Goal: Information Seeking & Learning: Learn about a topic

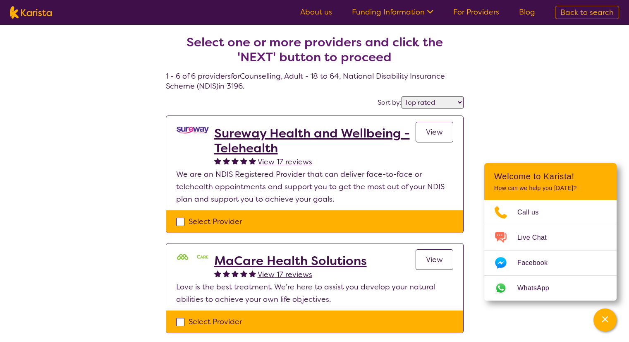
select select "by_score"
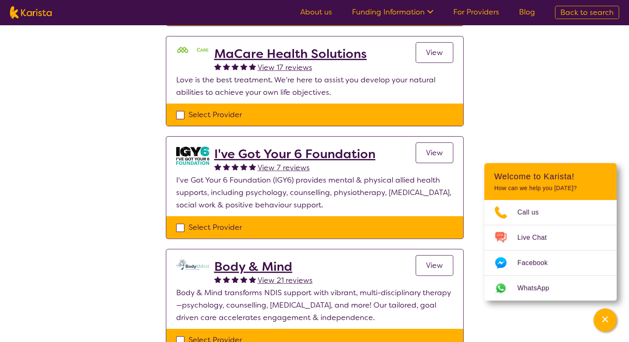
click at [290, 167] on span "View 7 reviews" at bounding box center [284, 168] width 52 height 10
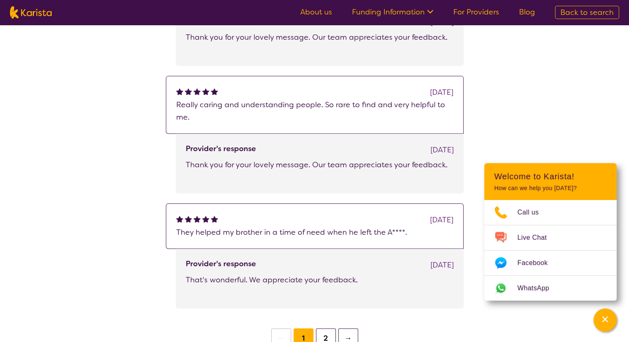
scroll to position [455, 0]
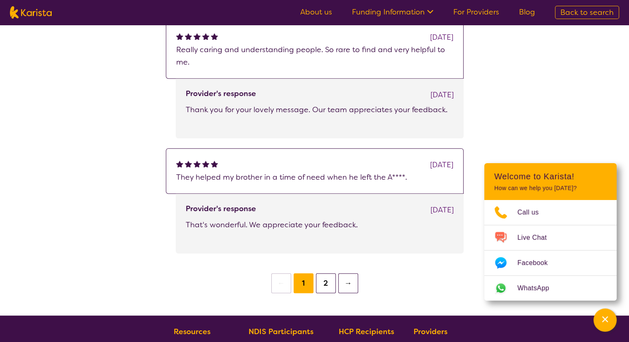
click at [330, 282] on button "2" at bounding box center [326, 283] width 20 height 20
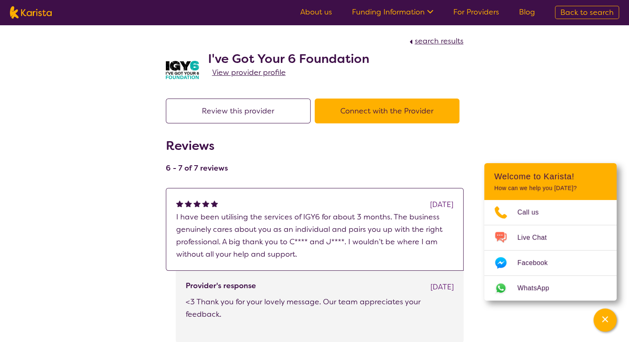
click at [420, 43] on span "search results" at bounding box center [439, 41] width 49 height 10
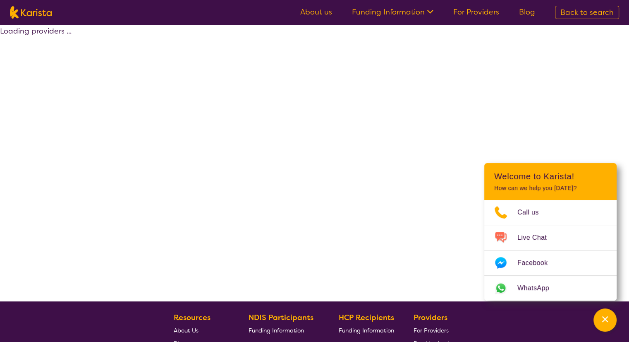
select select "by_score"
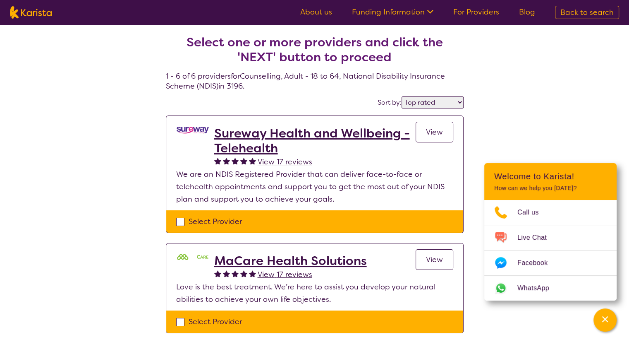
click at [475, 12] on link "For Providers" at bounding box center [476, 12] width 46 height 10
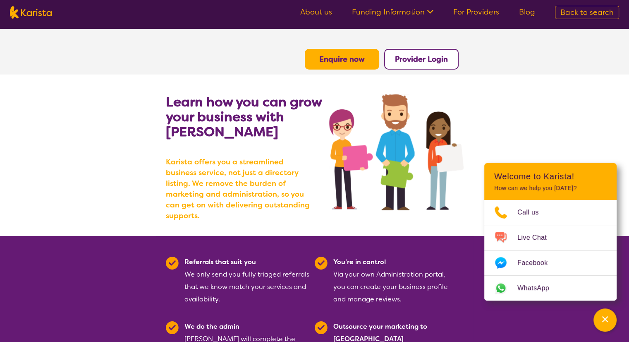
click at [344, 56] on b "Enquire now" at bounding box center [341, 59] width 45 height 10
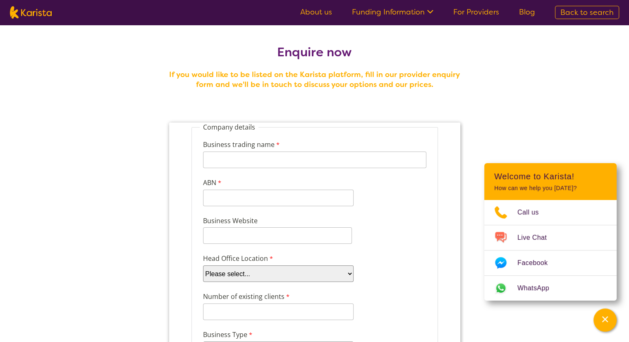
click at [318, 12] on link "About us" at bounding box center [316, 12] width 32 height 10
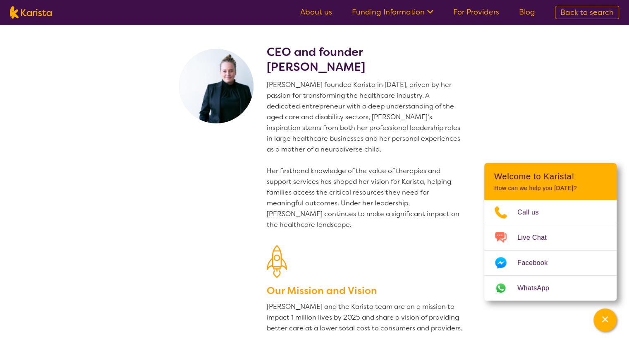
click at [580, 10] on span "Back to search" at bounding box center [586, 12] width 53 height 10
select select "Counselling"
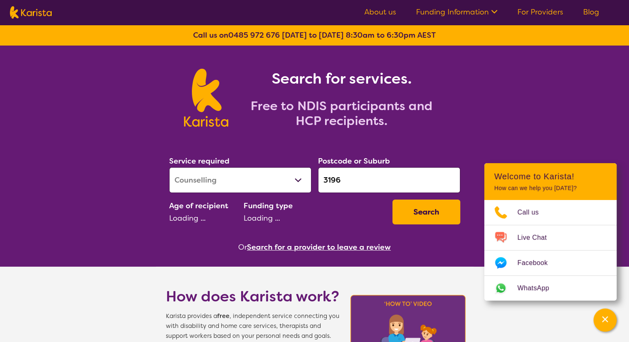
select select "AD"
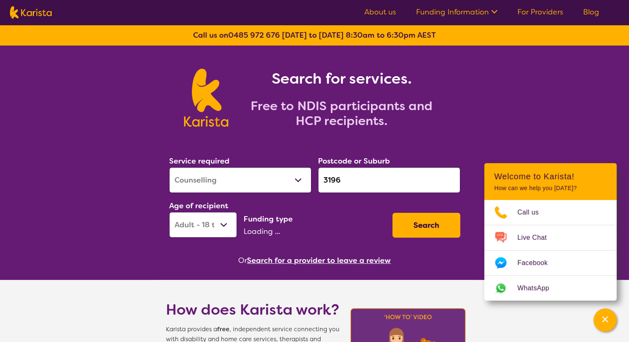
select select "NDIS"
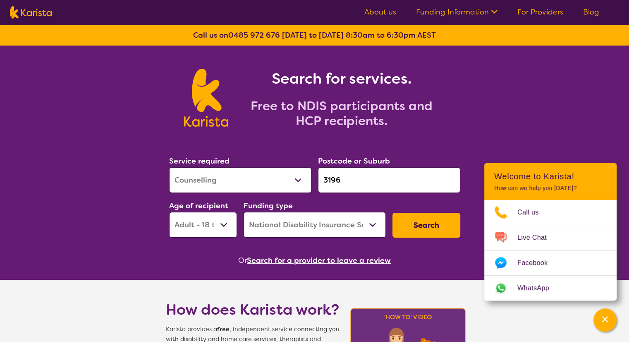
click at [233, 179] on select "Allied Health Assistant Assessment (ADHD or Autism) Behaviour support Counselli…" at bounding box center [240, 180] width 142 height 26
click at [169, 167] on select "Allied Health Assistant Assessment (ADHD or Autism) Behaviour support Counselli…" at bounding box center [240, 180] width 142 height 26
click at [232, 179] on select "Allied Health Assistant Assessment (ADHD or Autism) Behaviour support Counselli…" at bounding box center [240, 180] width 142 height 26
select select "[MEDICAL_DATA]"
click at [169, 167] on select "Allied Health Assistant Assessment (ADHD or Autism) Behaviour support Counselli…" at bounding box center [240, 180] width 142 height 26
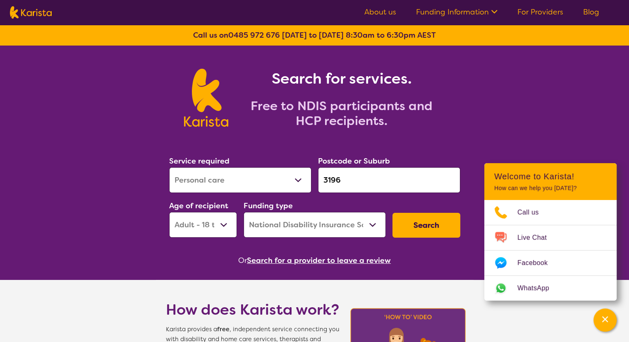
click at [349, 179] on input "3196" at bounding box center [389, 180] width 142 height 26
click button "Search" at bounding box center [426, 225] width 68 height 25
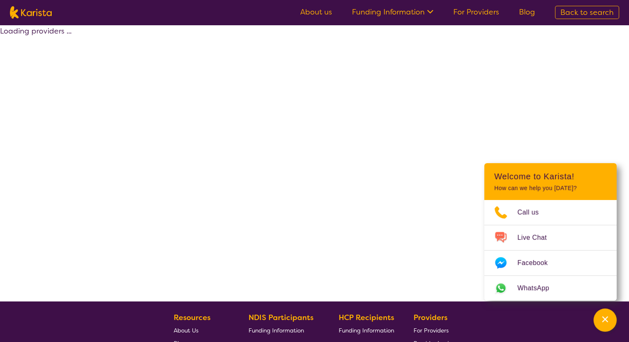
select select "by_score"
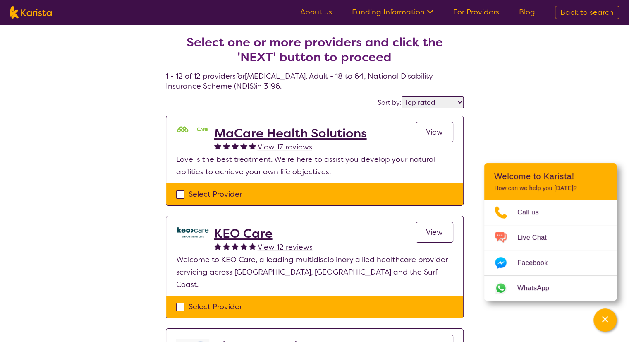
click at [232, 131] on h2 "MaCare Health Solutions" at bounding box center [290, 133] width 153 height 15
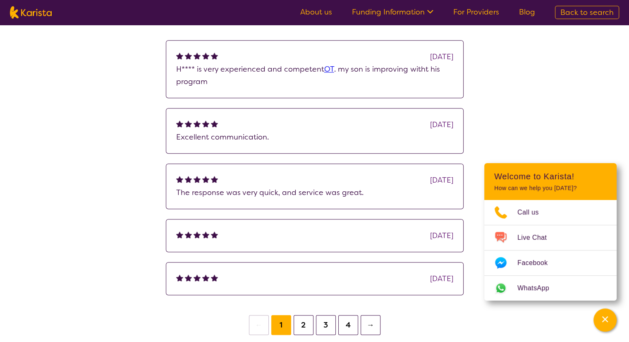
scroll to position [538, 0]
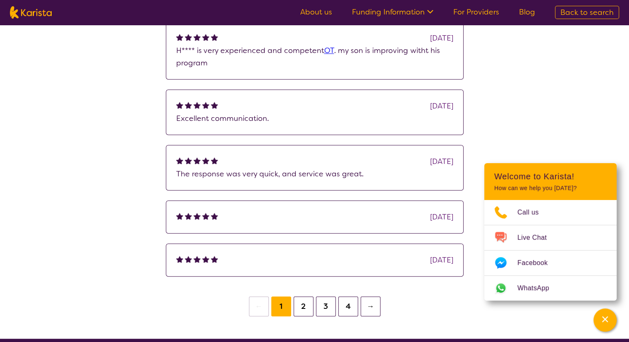
click at [306, 304] on button "2" at bounding box center [304, 306] width 20 height 20
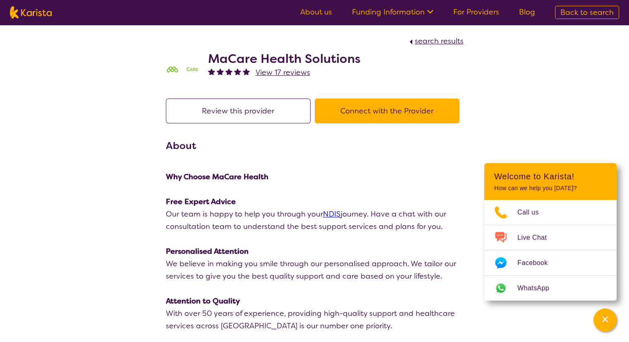
click at [420, 41] on span "search results" at bounding box center [439, 41] width 49 height 10
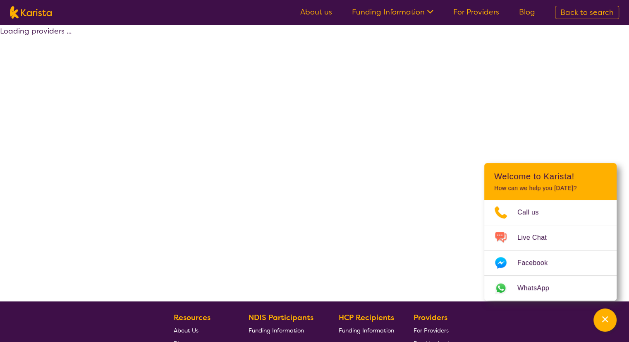
select select "by_score"
